Goal: Information Seeking & Learning: Find specific fact

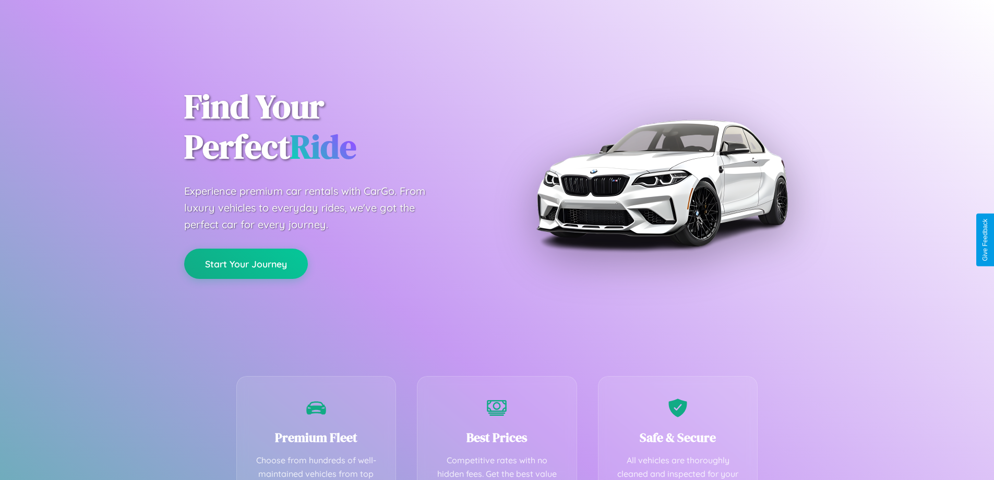
scroll to position [304, 0]
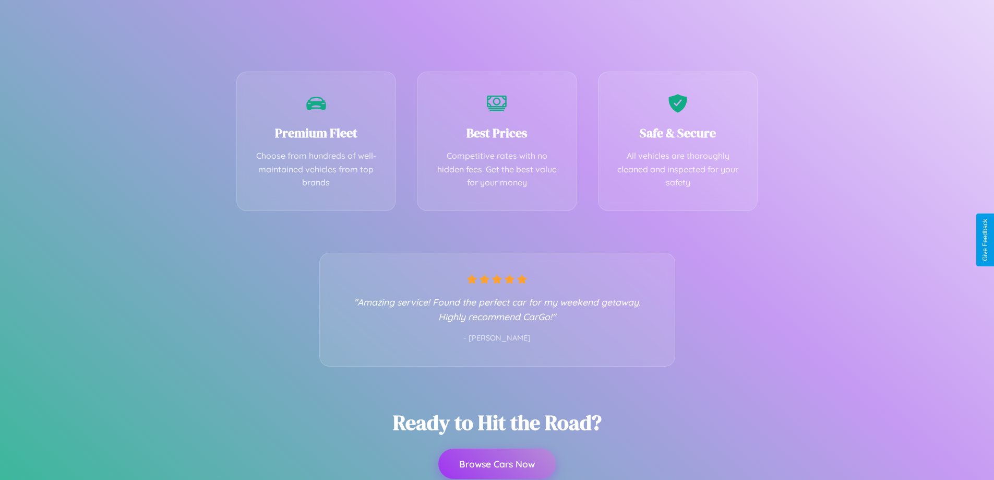
click at [497, 463] on button "Browse Cars Now" at bounding box center [496, 463] width 117 height 30
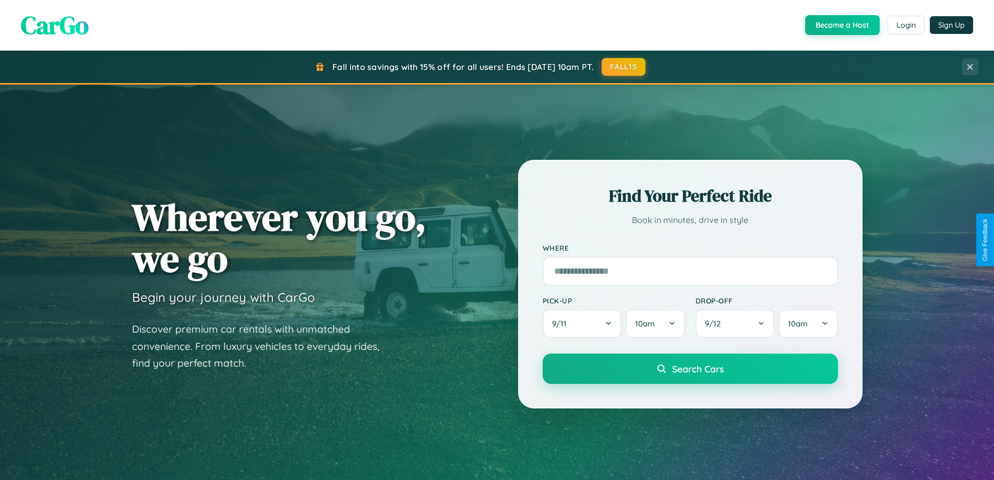
scroll to position [718, 0]
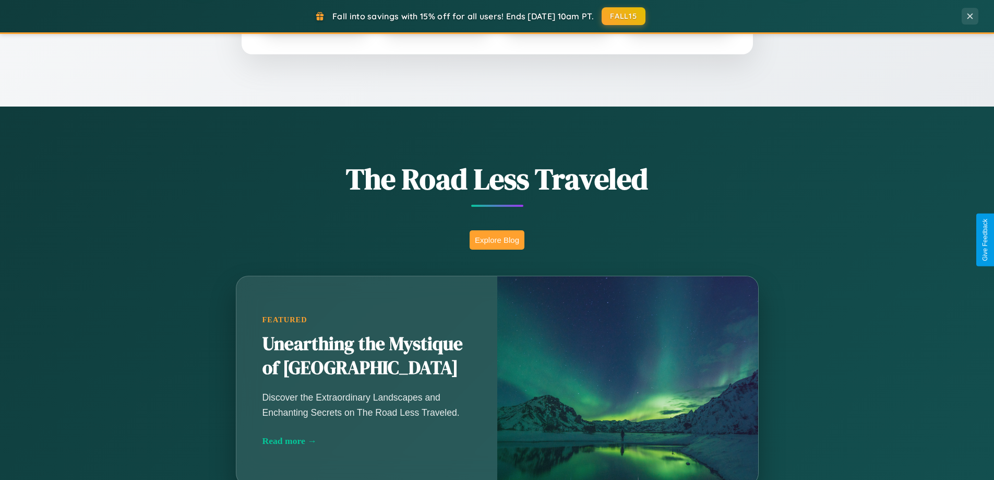
click at [497, 240] on button "Explore Blog" at bounding box center [497, 239] width 55 height 19
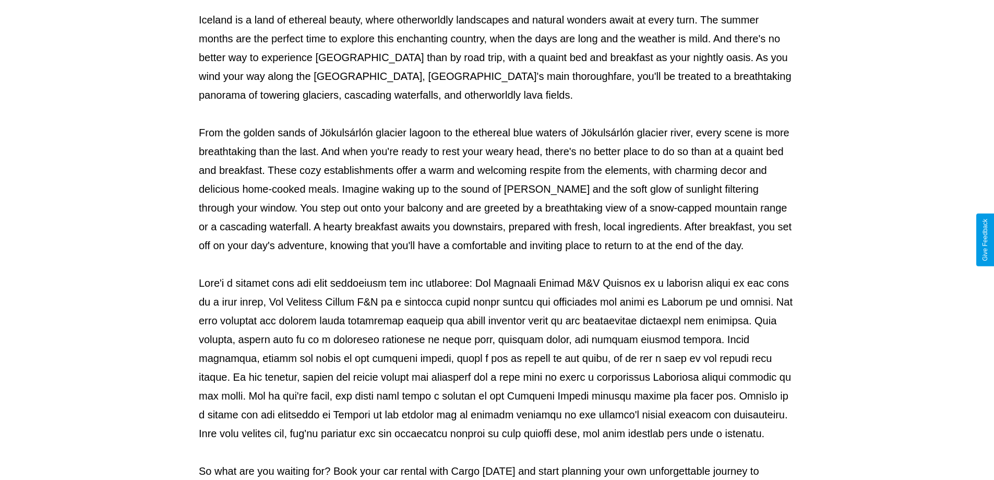
scroll to position [338, 0]
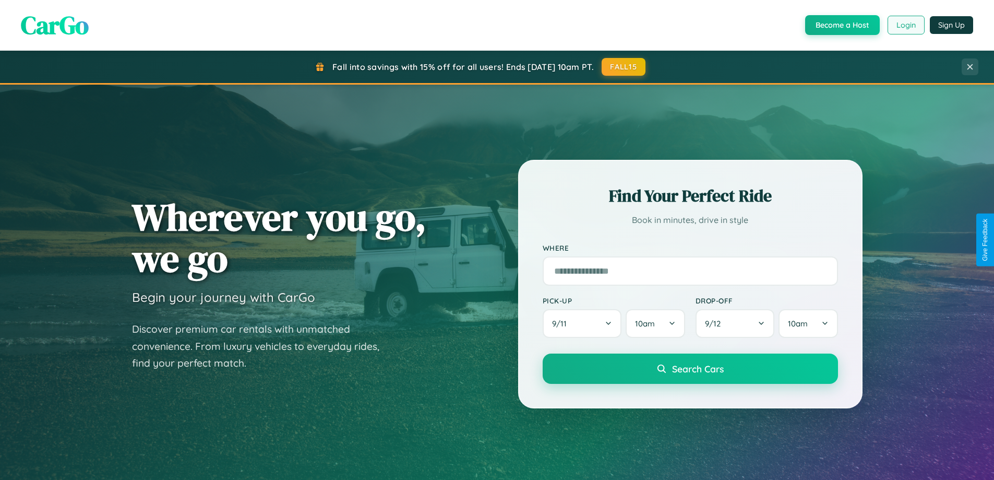
click at [905, 25] on button "Login" at bounding box center [906, 25] width 37 height 19
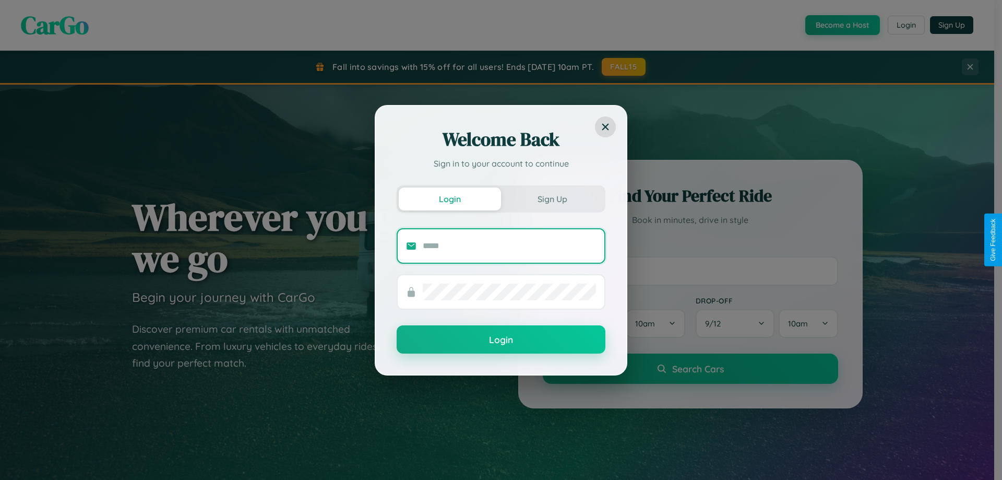
click at [509, 245] on input "text" at bounding box center [509, 245] width 173 height 17
type input "**********"
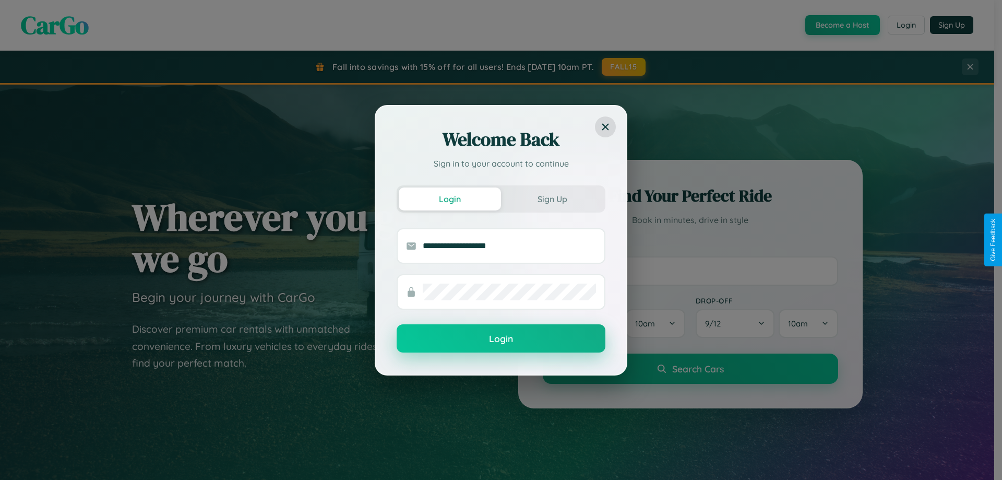
click at [501, 339] on button "Login" at bounding box center [501, 338] width 209 height 28
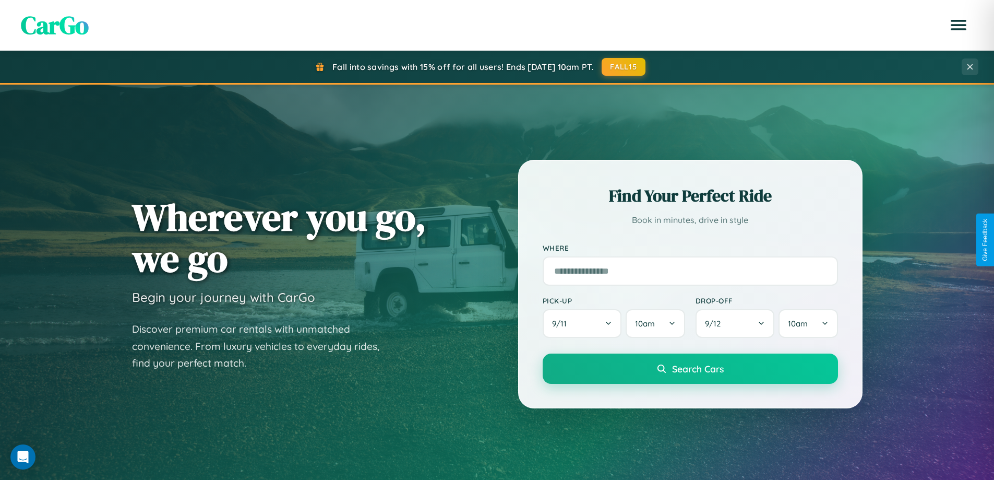
scroll to position [2008, 0]
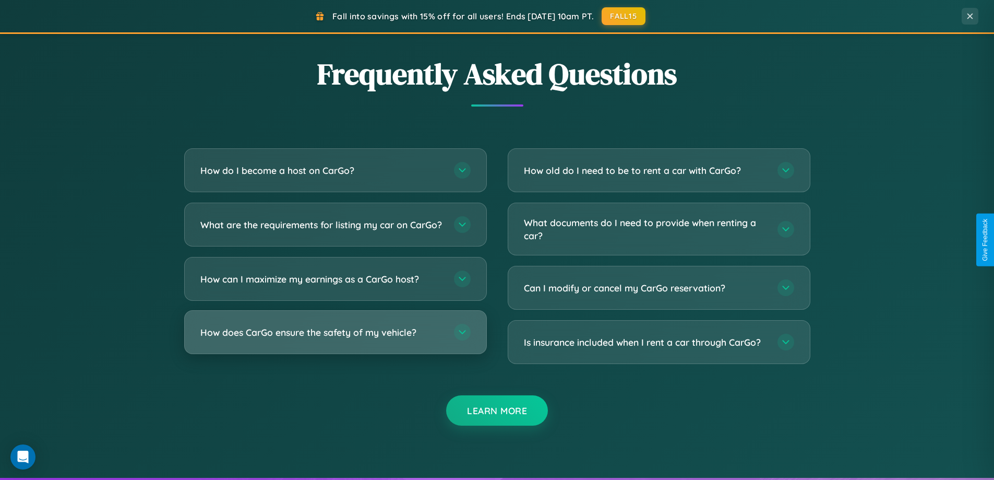
click at [335, 339] on h3 "How does CarGo ensure the safety of my vehicle?" at bounding box center [321, 332] width 243 height 13
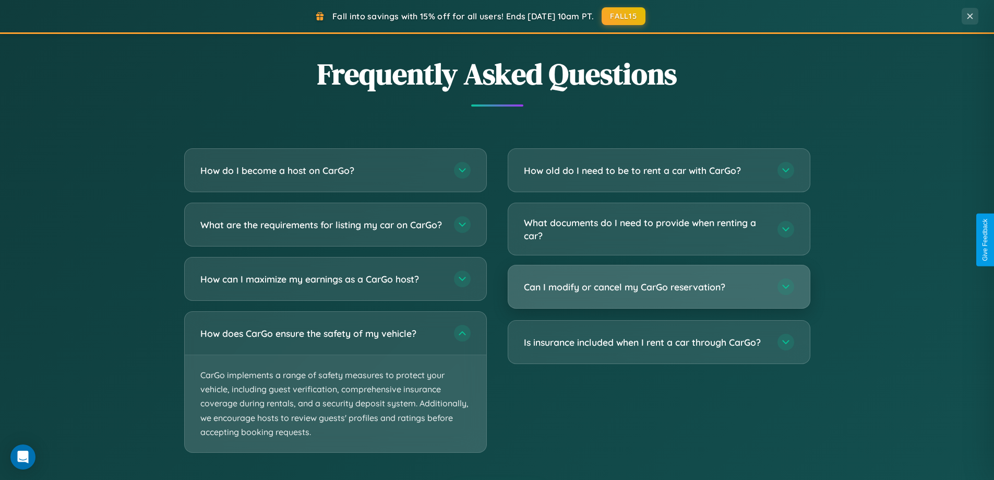
click at [659, 288] on h3 "Can I modify or cancel my CarGo reservation?" at bounding box center [645, 286] width 243 height 13
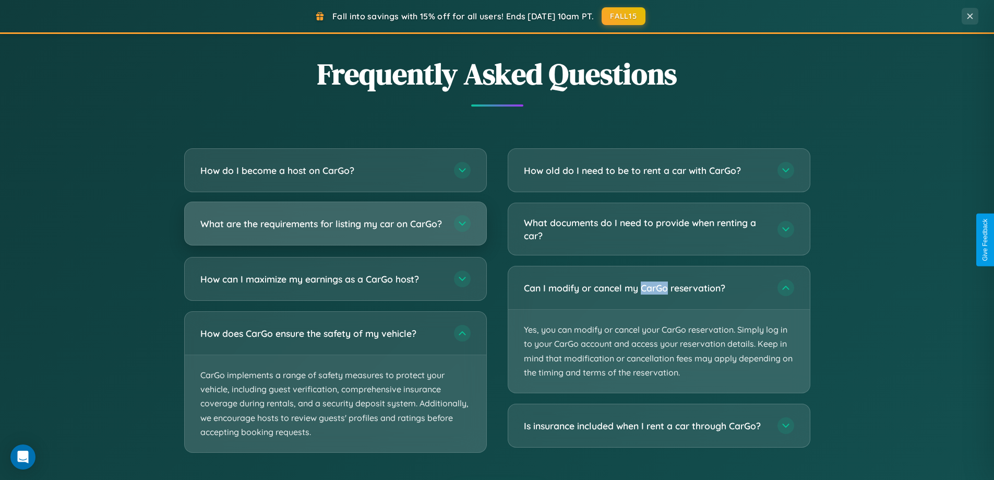
click at [335, 228] on h3 "What are the requirements for listing my car on CarGo?" at bounding box center [321, 223] width 243 height 13
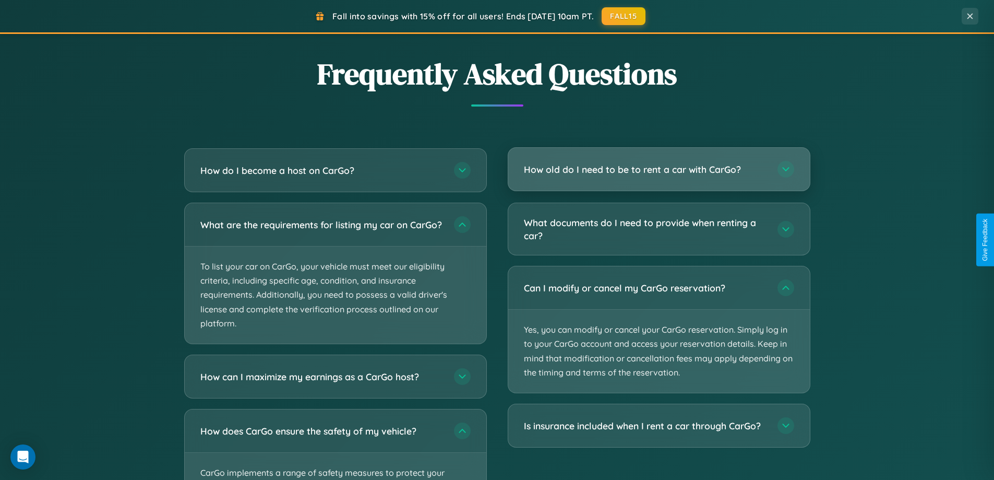
click at [659, 169] on h3 "How old do I need to be to rent a car with CarGo?" at bounding box center [645, 169] width 243 height 13
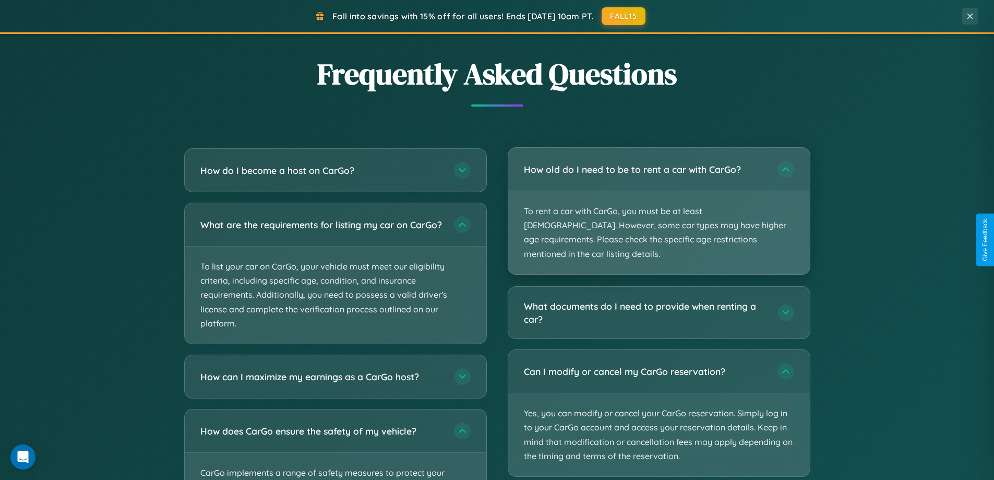
click at [659, 204] on p "To rent a car with CarGo, you must be at least [DEMOGRAPHIC_DATA]. However, som…" at bounding box center [659, 232] width 302 height 83
